Goal: Task Accomplishment & Management: Use online tool/utility

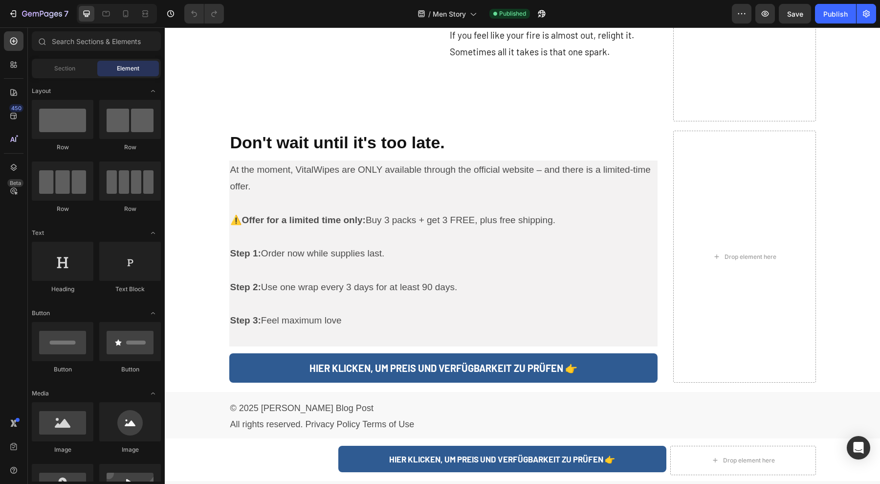
scroll to position [2280, 0]
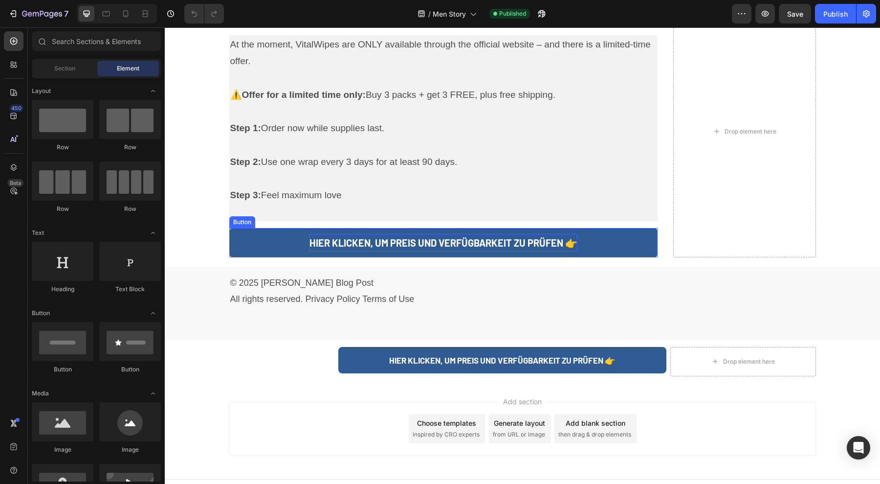
click at [524, 234] on p "HIER KLICKEN, UM PREIS UND VERFÜGBARKEIT ZU PRÜFEN 👉" at bounding box center [444, 243] width 268 height 18
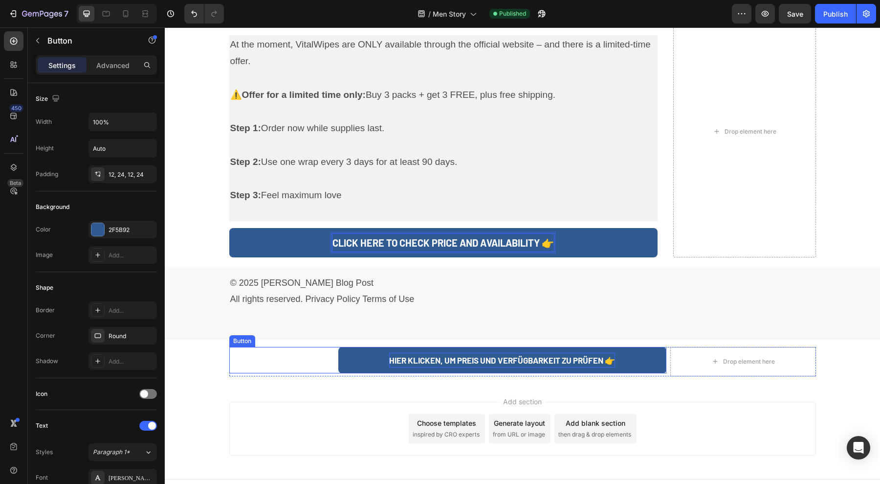
click at [535, 353] on p "HIER KLICKEN, UM PREIS UND VERFÜGBARKEIT ZU PRÜFEN 👉" at bounding box center [502, 360] width 226 height 15
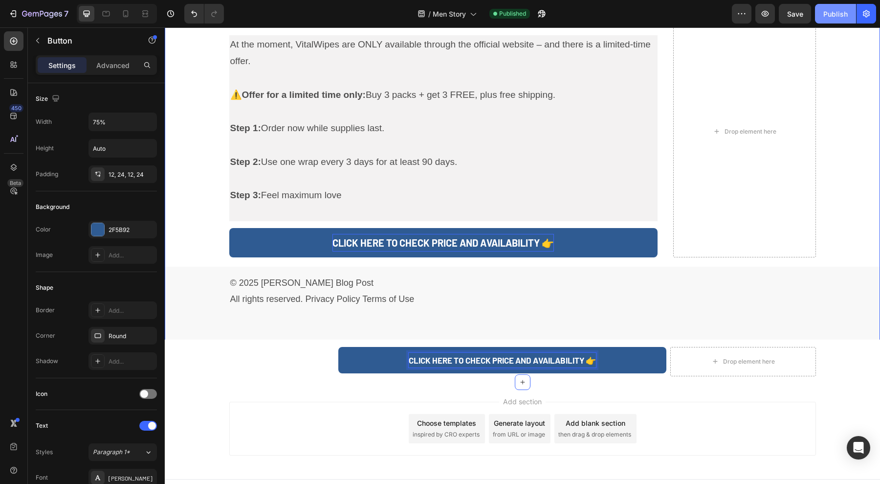
click at [838, 22] on button "Publish" at bounding box center [835, 14] width 41 height 20
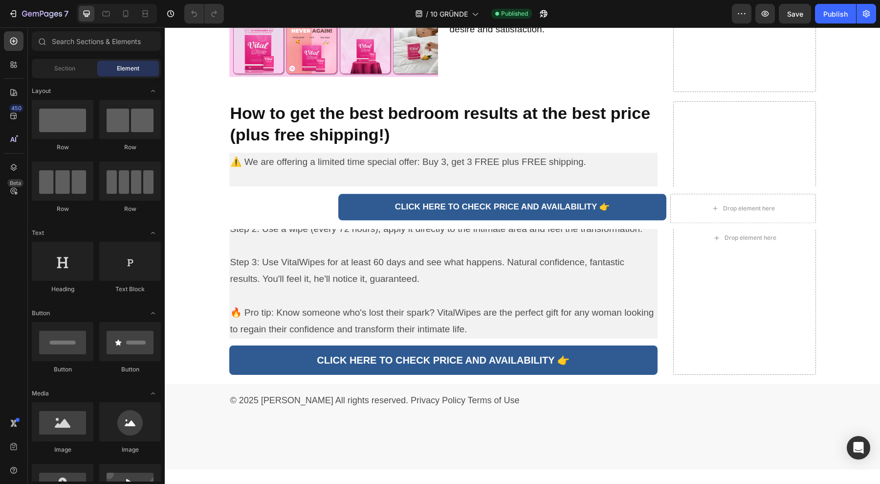
scroll to position [3061, 0]
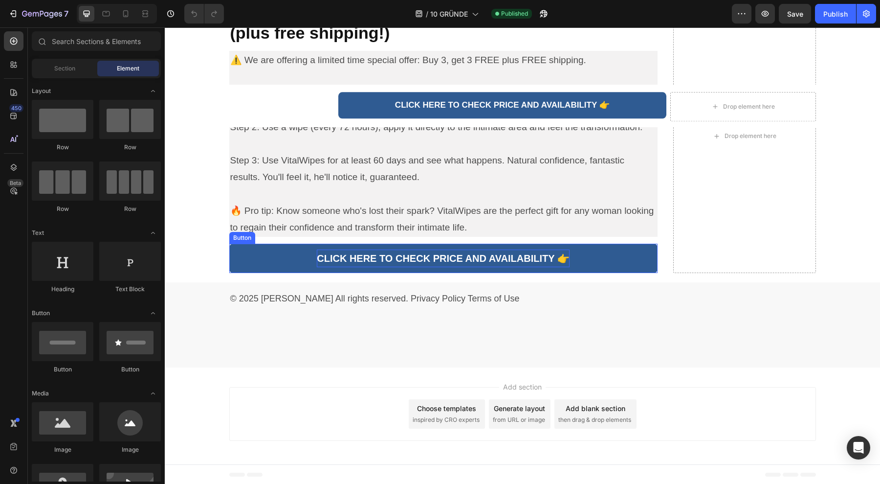
click at [462, 249] on p "CLICK HERE TO CHECK PRICE AND AVAILABILITY 👉" at bounding box center [443, 258] width 253 height 18
